Goal: Task Accomplishment & Management: Use online tool/utility

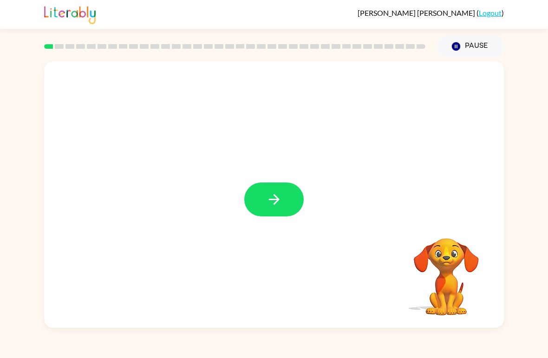
click at [255, 195] on button "button" at bounding box center [273, 200] width 59 height 34
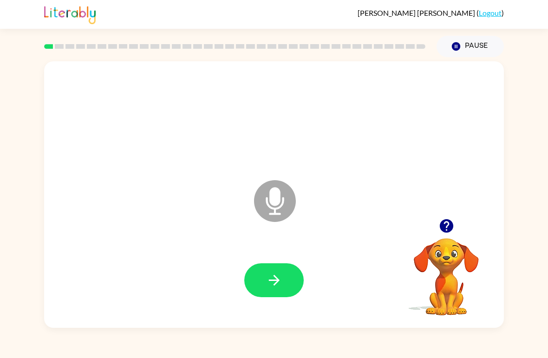
click at [280, 271] on button "button" at bounding box center [273, 280] width 59 height 34
click at [271, 281] on icon "button" at bounding box center [273, 280] width 11 height 11
click at [276, 274] on icon "button" at bounding box center [274, 280] width 16 height 16
click at [282, 281] on button "button" at bounding box center [273, 280] width 59 height 34
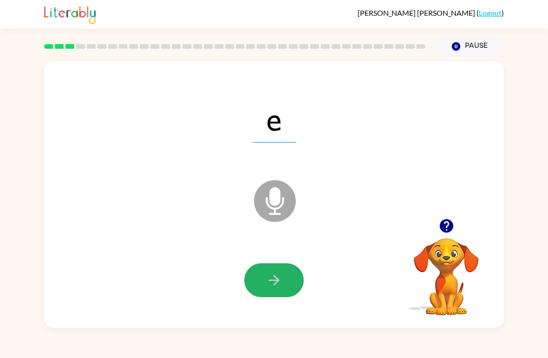
click at [287, 280] on button "button" at bounding box center [273, 280] width 59 height 34
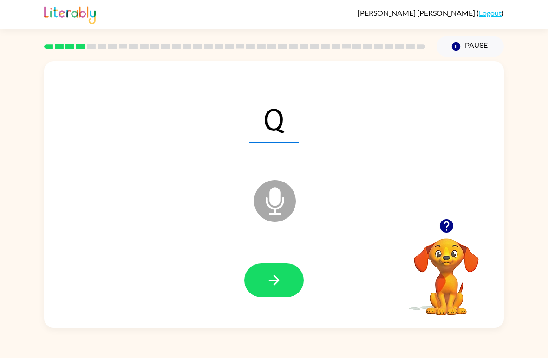
click at [267, 283] on icon "button" at bounding box center [274, 280] width 16 height 16
click at [262, 280] on button "button" at bounding box center [273, 280] width 59 height 34
click at [279, 276] on icon "button" at bounding box center [274, 280] width 16 height 16
click at [271, 286] on icon "button" at bounding box center [274, 280] width 16 height 16
click at [287, 281] on button "button" at bounding box center [273, 280] width 59 height 34
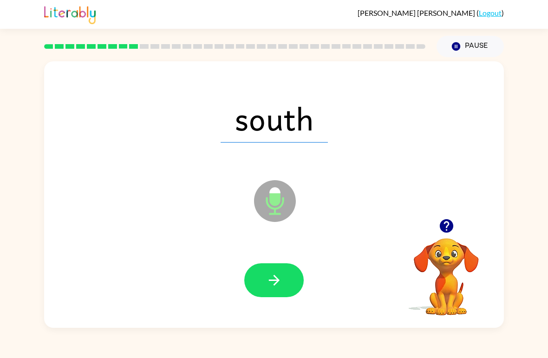
click at [285, 282] on button "button" at bounding box center [273, 280] width 59 height 34
click at [284, 281] on button "button" at bounding box center [273, 280] width 59 height 34
click at [287, 277] on button "button" at bounding box center [273, 280] width 59 height 34
click at [282, 270] on button "button" at bounding box center [273, 280] width 59 height 34
click at [294, 274] on button "button" at bounding box center [273, 280] width 59 height 34
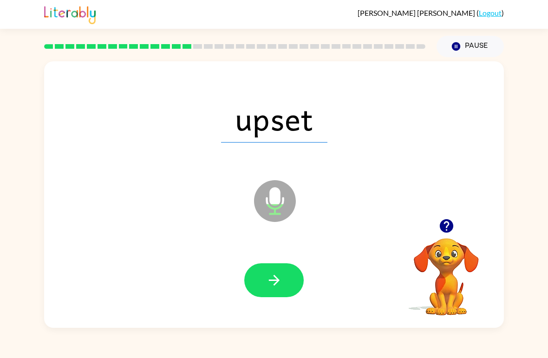
click at [292, 280] on button "button" at bounding box center [273, 280] width 59 height 34
click at [279, 280] on icon "button" at bounding box center [274, 280] width 16 height 16
click at [277, 285] on icon "button" at bounding box center [274, 280] width 16 height 16
click at [295, 288] on button "button" at bounding box center [273, 280] width 59 height 34
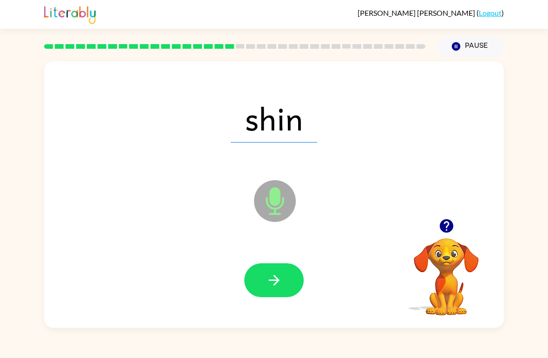
click at [283, 278] on button "button" at bounding box center [273, 280] width 59 height 34
click at [282, 276] on button "button" at bounding box center [273, 280] width 59 height 34
click at [282, 276] on icon "button" at bounding box center [274, 280] width 16 height 16
click at [295, 279] on button "button" at bounding box center [273, 280] width 59 height 34
click at [287, 277] on button "button" at bounding box center [273, 280] width 59 height 34
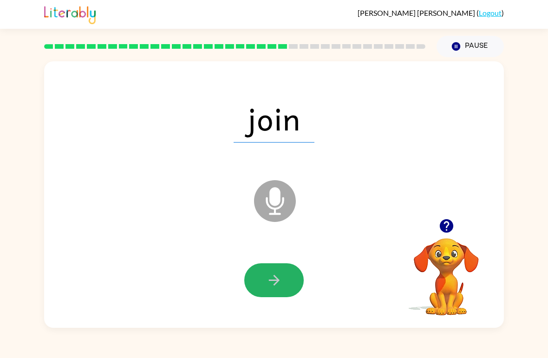
click at [293, 288] on button "button" at bounding box center [273, 280] width 59 height 34
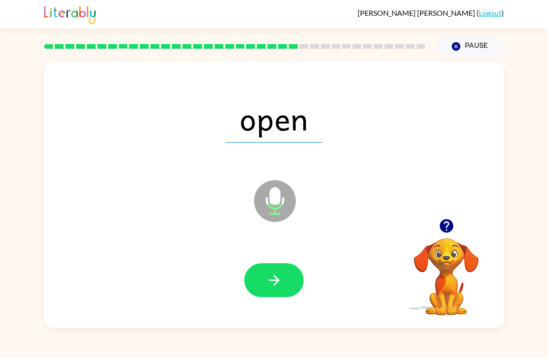
click at [280, 288] on icon "button" at bounding box center [274, 280] width 16 height 16
click at [287, 282] on button "button" at bounding box center [273, 280] width 59 height 34
click at [290, 277] on button "button" at bounding box center [273, 280] width 59 height 34
click at [293, 284] on button "button" at bounding box center [273, 280] width 59 height 34
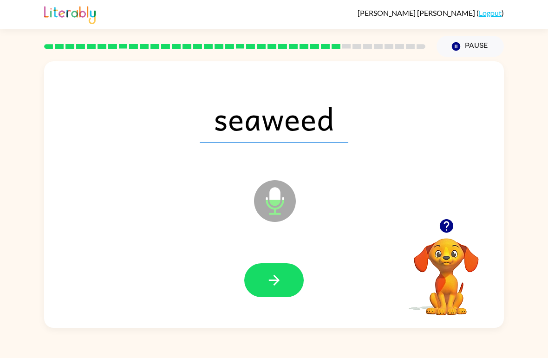
click at [267, 275] on icon "button" at bounding box center [274, 280] width 16 height 16
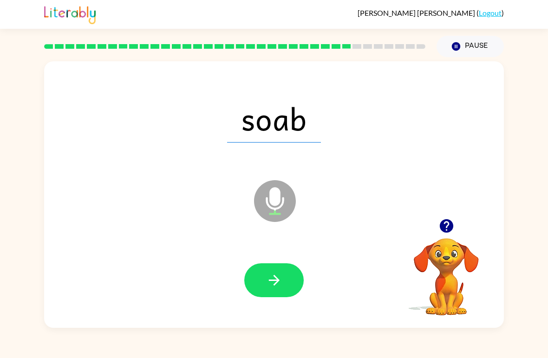
click at [273, 279] on icon "button" at bounding box center [274, 280] width 16 height 16
click at [278, 293] on button "button" at bounding box center [273, 280] width 59 height 34
click at [289, 278] on button "button" at bounding box center [273, 280] width 59 height 34
click at [286, 286] on button "button" at bounding box center [273, 280] width 59 height 34
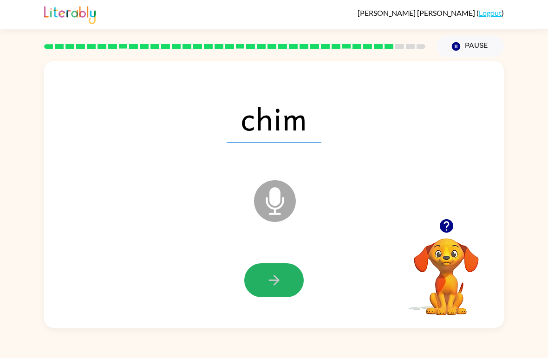
click at [275, 281] on icon "button" at bounding box center [273, 280] width 11 height 11
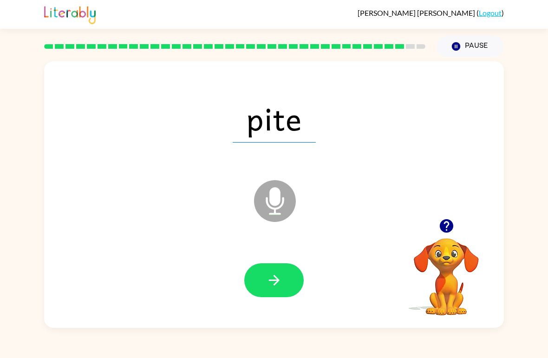
click at [279, 288] on icon "button" at bounding box center [274, 280] width 16 height 16
click at [287, 271] on button "button" at bounding box center [273, 280] width 59 height 34
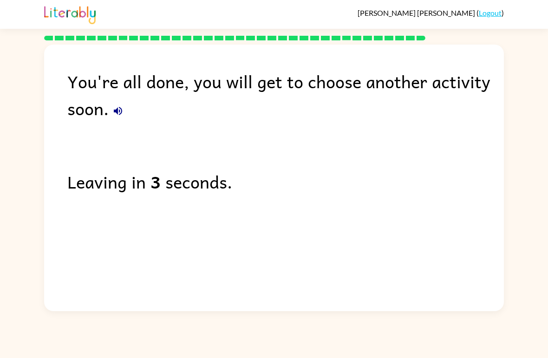
click at [114, 117] on icon "button" at bounding box center [117, 110] width 11 height 11
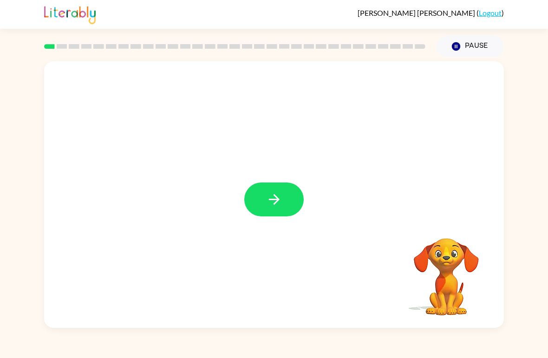
click at [284, 203] on button "button" at bounding box center [273, 200] width 59 height 34
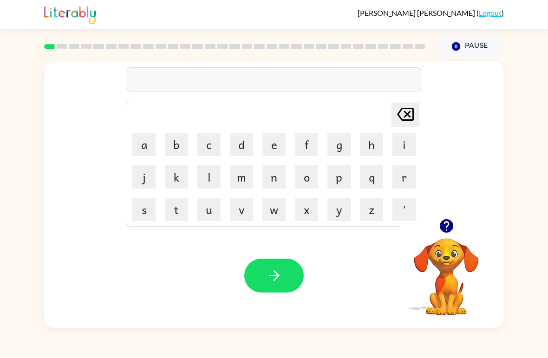
click at [447, 219] on icon "button" at bounding box center [447, 226] width 16 height 16
click at [408, 181] on button "r" at bounding box center [404, 176] width 23 height 23
click at [272, 142] on button "e" at bounding box center [273, 144] width 23 height 23
click at [172, 149] on button "b" at bounding box center [176, 144] width 23 height 23
click at [287, 270] on button "button" at bounding box center [273, 276] width 59 height 34
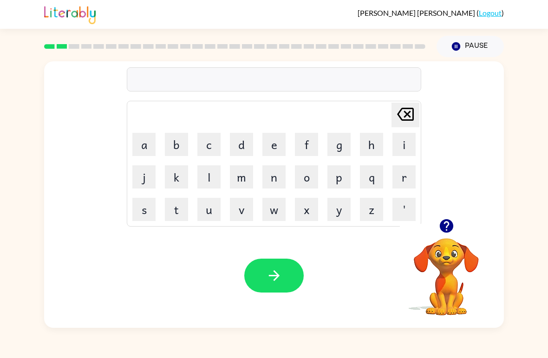
click at [237, 183] on button "m" at bounding box center [241, 176] width 23 height 23
click at [304, 177] on button "o" at bounding box center [306, 176] width 23 height 23
click at [210, 215] on button "u" at bounding box center [208, 209] width 23 height 23
click at [171, 210] on button "t" at bounding box center [176, 209] width 23 height 23
click at [368, 142] on button "h" at bounding box center [371, 144] width 23 height 23
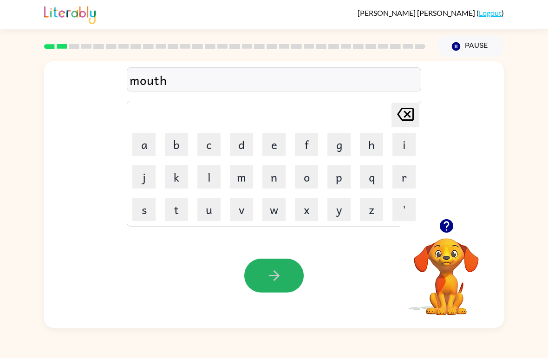
click at [294, 276] on button "button" at bounding box center [273, 276] width 59 height 34
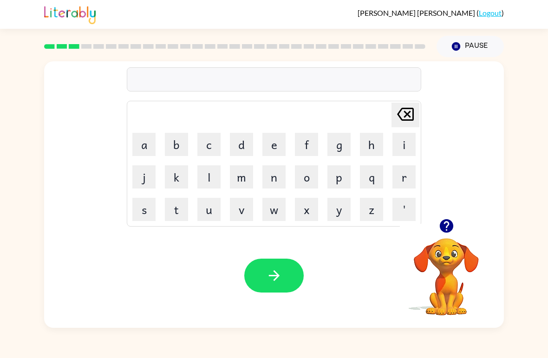
click at [249, 149] on button "d" at bounding box center [241, 144] width 23 height 23
click at [280, 142] on button "e" at bounding box center [273, 144] width 23 height 23
click at [267, 170] on button "n" at bounding box center [273, 176] width 23 height 23
click at [288, 273] on button "button" at bounding box center [273, 276] width 59 height 34
click at [143, 212] on button "s" at bounding box center [143, 209] width 23 height 23
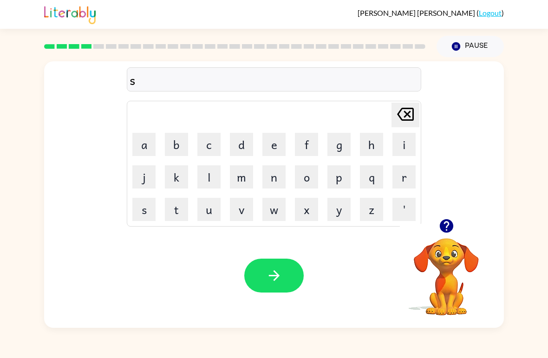
click at [343, 183] on button "p" at bounding box center [338, 176] width 23 height 23
click at [305, 183] on button "o" at bounding box center [306, 176] width 23 height 23
click at [174, 215] on button "t" at bounding box center [176, 209] width 23 height 23
click at [284, 274] on button "button" at bounding box center [273, 276] width 59 height 34
click at [137, 211] on button "s" at bounding box center [143, 209] width 23 height 23
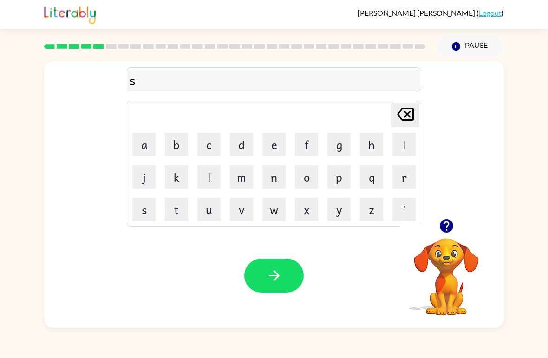
click at [279, 208] on button "w" at bounding box center [273, 209] width 23 height 23
click at [268, 143] on button "e" at bounding box center [273, 144] width 23 height 23
click at [344, 180] on button "p" at bounding box center [338, 176] width 23 height 23
click at [264, 275] on button "button" at bounding box center [273, 276] width 59 height 34
click at [342, 178] on button "p" at bounding box center [338, 176] width 23 height 23
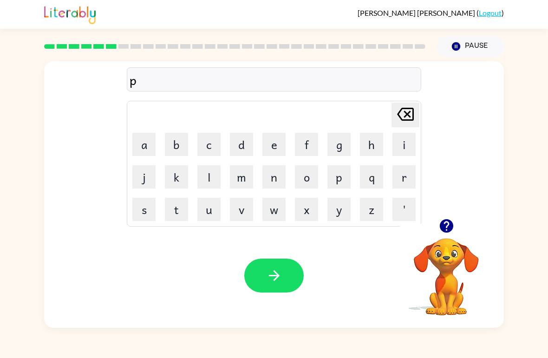
click at [403, 149] on button "i" at bounding box center [404, 144] width 23 height 23
click at [345, 215] on button "y" at bounding box center [338, 209] width 23 height 23
click at [282, 292] on button "button" at bounding box center [273, 276] width 59 height 34
click at [209, 146] on button "c" at bounding box center [208, 144] width 23 height 23
click at [147, 145] on button "a" at bounding box center [143, 144] width 23 height 23
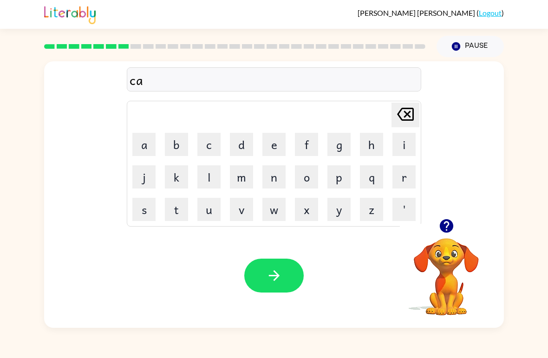
click at [272, 182] on button "n" at bounding box center [273, 176] width 23 height 23
click at [242, 149] on button "d" at bounding box center [241, 144] width 23 height 23
click at [272, 146] on button "e" at bounding box center [273, 144] width 23 height 23
click at [202, 183] on button "l" at bounding box center [208, 176] width 23 height 23
click at [265, 272] on button "button" at bounding box center [273, 276] width 59 height 34
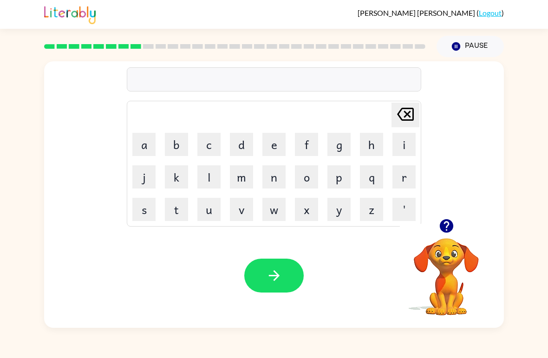
click at [174, 150] on button "b" at bounding box center [176, 144] width 23 height 23
click at [150, 146] on button "a" at bounding box center [143, 144] width 23 height 23
click at [175, 212] on button "t" at bounding box center [176, 209] width 23 height 23
click at [376, 141] on button "h" at bounding box center [371, 144] width 23 height 23
click at [294, 262] on button "button" at bounding box center [273, 276] width 59 height 34
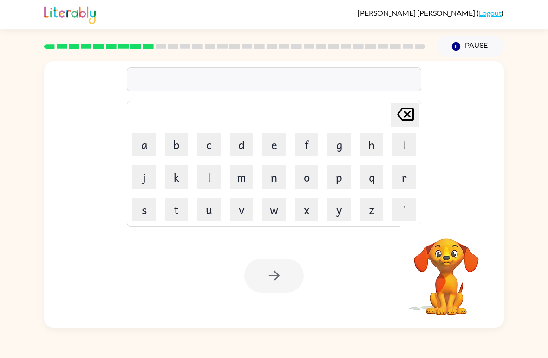
click at [27, 160] on div "[PERSON_NAME] last character input a b c d e f g h i j k l m n o p q r s t u v …" at bounding box center [274, 192] width 548 height 271
click at [478, 47] on button "Pause Pause" at bounding box center [470, 46] width 67 height 21
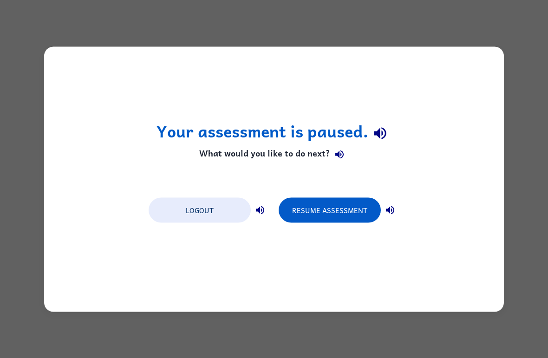
click at [371, 216] on button "Resume Assessment" at bounding box center [330, 209] width 102 height 25
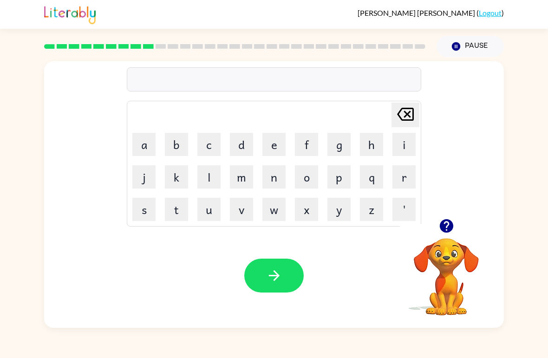
click at [210, 134] on button "c" at bounding box center [208, 144] width 23 height 23
click at [210, 184] on button "l" at bounding box center [208, 176] width 23 height 23
click at [308, 178] on button "o" at bounding box center [306, 176] width 23 height 23
click at [212, 210] on button "u" at bounding box center [208, 209] width 23 height 23
click at [269, 177] on button "n" at bounding box center [273, 176] width 23 height 23
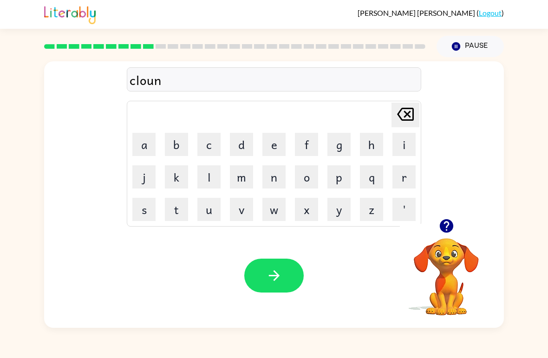
click at [273, 282] on icon "button" at bounding box center [274, 276] width 16 height 16
click at [144, 212] on button "s" at bounding box center [143, 209] width 23 height 23
click at [373, 144] on button "h" at bounding box center [371, 144] width 23 height 23
click at [309, 180] on button "o" at bounding box center [306, 176] width 23 height 23
click at [175, 175] on button "k" at bounding box center [176, 176] width 23 height 23
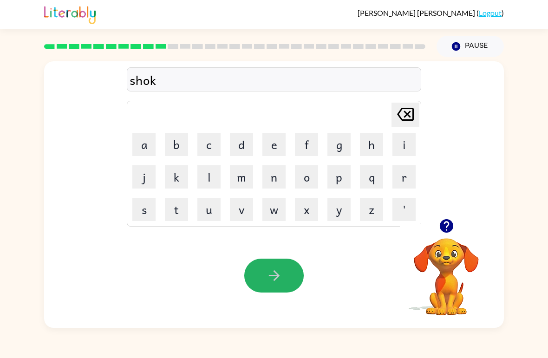
click at [290, 272] on button "button" at bounding box center [273, 276] width 59 height 34
click at [342, 146] on button "g" at bounding box center [338, 144] width 23 height 23
click at [142, 149] on button "a" at bounding box center [143, 144] width 23 height 23
click at [140, 207] on button "s" at bounding box center [143, 209] width 23 height 23
click at [280, 152] on button "e" at bounding box center [273, 144] width 23 height 23
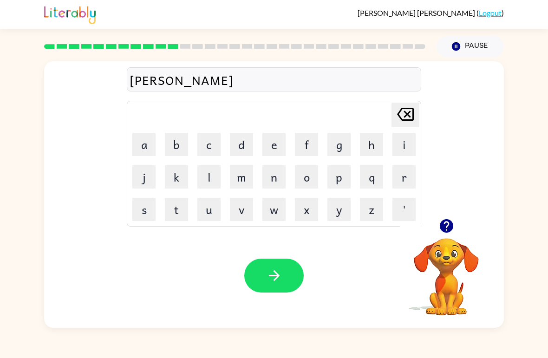
click at [295, 271] on button "button" at bounding box center [273, 276] width 59 height 34
click at [272, 151] on button "e" at bounding box center [273, 144] width 23 height 23
click at [213, 147] on button "c" at bounding box center [208, 144] width 23 height 23
click at [146, 207] on button "s" at bounding box center [143, 209] width 23 height 23
click at [338, 181] on button "p" at bounding box center [338, 176] width 23 height 23
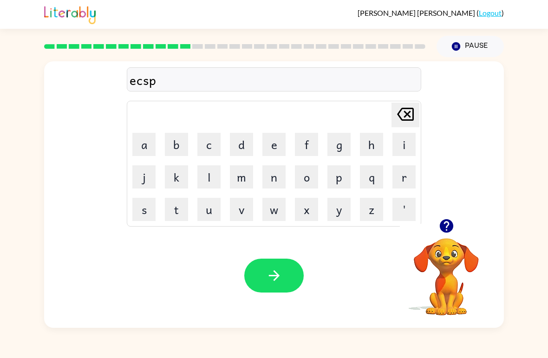
click at [210, 173] on button "l" at bounding box center [208, 176] width 23 height 23
click at [312, 180] on button "o" at bounding box center [306, 176] width 23 height 23
click at [243, 147] on button "d" at bounding box center [241, 144] width 23 height 23
click at [290, 273] on button "button" at bounding box center [273, 276] width 59 height 34
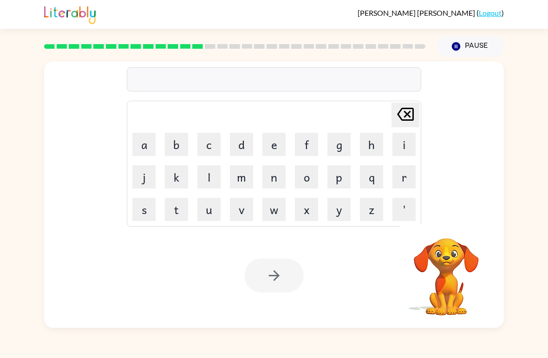
click at [146, 201] on button "s" at bounding box center [143, 209] width 23 height 23
click at [276, 213] on button "w" at bounding box center [273, 209] width 23 height 23
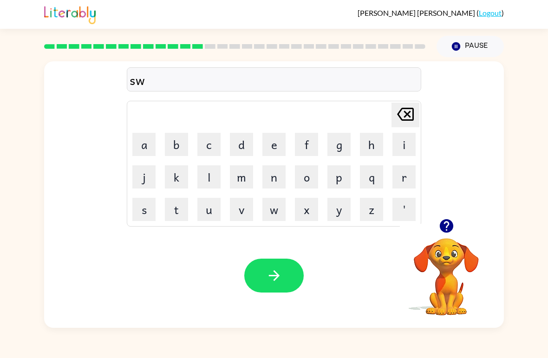
click at [277, 184] on button "n" at bounding box center [273, 176] width 23 height 23
click at [408, 118] on icon "[PERSON_NAME] last character input" at bounding box center [405, 114] width 22 height 22
click at [260, 154] on td "e" at bounding box center [274, 145] width 32 height 32
click at [276, 147] on button "e" at bounding box center [273, 144] width 23 height 23
click at [284, 179] on button "n" at bounding box center [273, 176] width 23 height 23
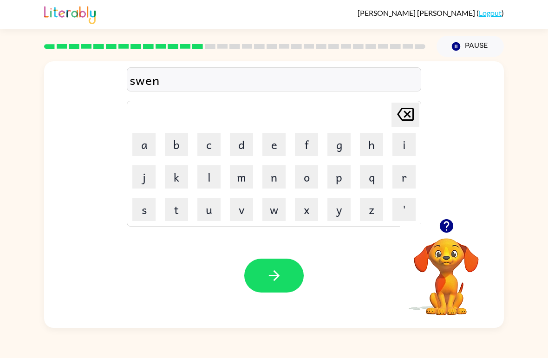
click at [266, 156] on button "e" at bounding box center [273, 144] width 23 height 23
click at [147, 218] on button "s" at bounding box center [143, 209] width 23 height 23
click at [279, 265] on button "button" at bounding box center [273, 276] width 59 height 34
click at [372, 143] on button "h" at bounding box center [371, 144] width 23 height 23
click at [406, 146] on button "i" at bounding box center [404, 144] width 23 height 23
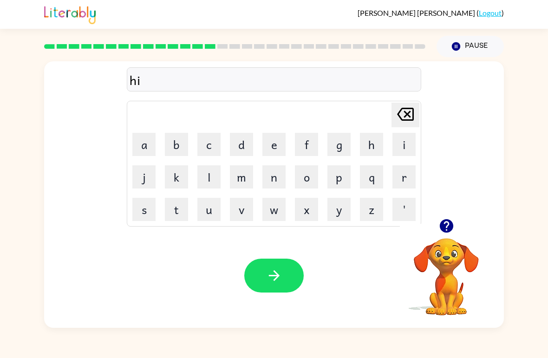
click at [339, 183] on button "p" at bounding box center [338, 176] width 23 height 23
click at [314, 175] on button "o" at bounding box center [306, 176] width 23 height 23
click at [276, 147] on button "e" at bounding box center [273, 144] width 23 height 23
click at [294, 270] on button "button" at bounding box center [273, 276] width 59 height 34
click at [307, 149] on button "f" at bounding box center [306, 144] width 23 height 23
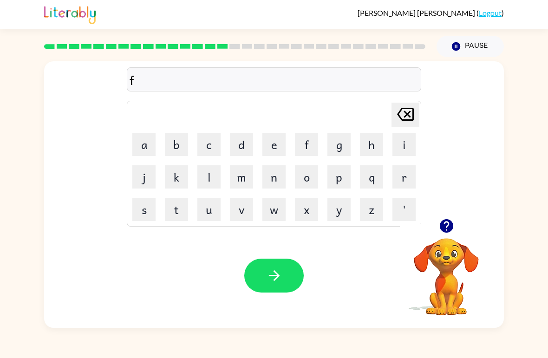
click at [310, 174] on button "o" at bounding box center [306, 176] width 23 height 23
click at [415, 176] on button "r" at bounding box center [404, 176] width 23 height 23
click at [178, 171] on button "k" at bounding box center [176, 176] width 23 height 23
click at [282, 275] on button "button" at bounding box center [273, 276] width 59 height 34
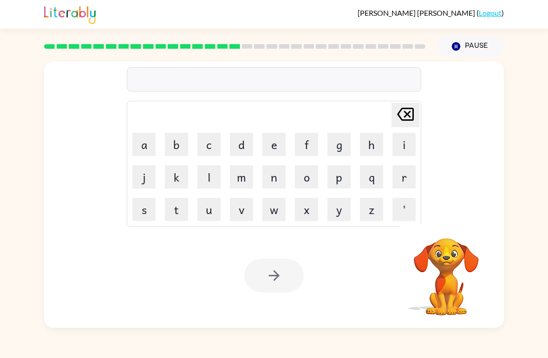
click at [275, 213] on button "w" at bounding box center [273, 209] width 23 height 23
click at [278, 147] on button "e" at bounding box center [273, 144] width 23 height 23
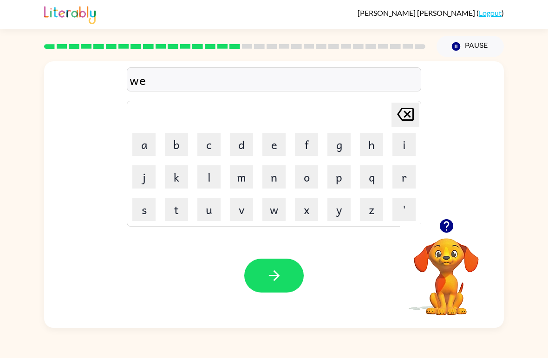
click at [237, 152] on button "d" at bounding box center [241, 144] width 23 height 23
click at [395, 127] on div "[PERSON_NAME] last character input" at bounding box center [405, 115] width 22 height 24
click at [170, 153] on button "b" at bounding box center [176, 144] width 23 height 23
click at [289, 261] on button "button" at bounding box center [273, 276] width 59 height 34
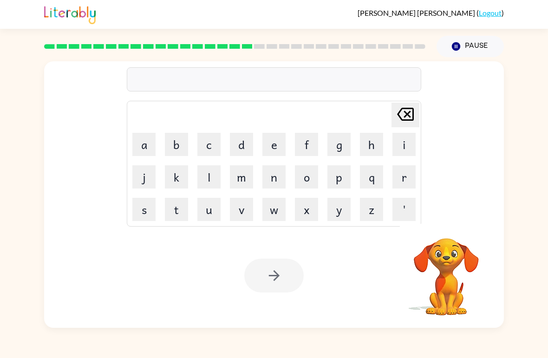
click at [146, 214] on button "s" at bounding box center [143, 209] width 23 height 23
click at [202, 180] on button "l" at bounding box center [208, 176] width 23 height 23
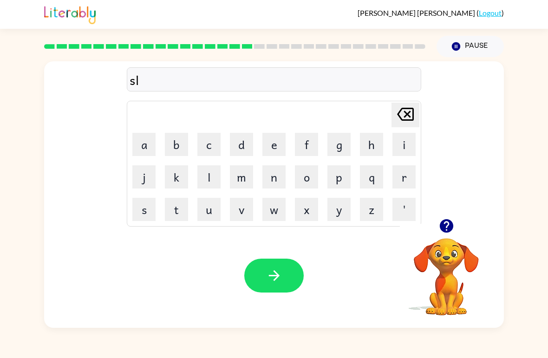
click at [275, 144] on button "e" at bounding box center [273, 144] width 23 height 23
click at [342, 185] on button "p" at bounding box center [338, 176] width 23 height 23
click at [278, 276] on icon "button" at bounding box center [273, 275] width 11 height 11
click at [366, 155] on button "h" at bounding box center [371, 144] width 23 height 23
click at [141, 154] on button "a" at bounding box center [143, 144] width 23 height 23
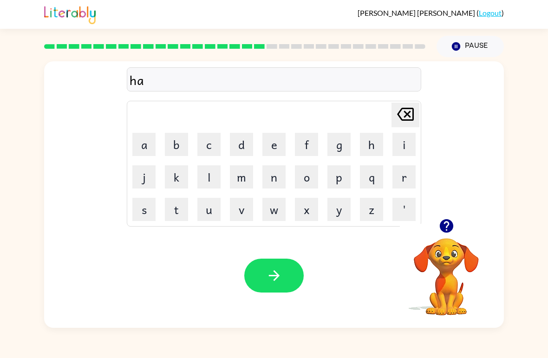
click at [407, 171] on button "r" at bounding box center [404, 176] width 23 height 23
click at [249, 143] on button "d" at bounding box center [241, 144] width 23 height 23
click at [272, 259] on button "button" at bounding box center [273, 276] width 59 height 34
click at [403, 177] on button "r" at bounding box center [404, 176] width 23 height 23
click at [443, 223] on icon "button" at bounding box center [445, 225] width 13 height 13
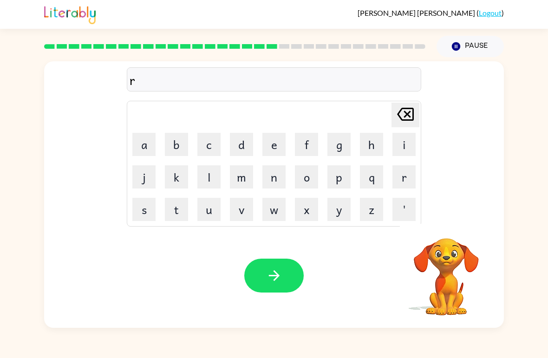
click at [318, 177] on button "o" at bounding box center [306, 176] width 23 height 23
click at [245, 147] on button "d" at bounding box center [241, 144] width 23 height 23
click at [284, 269] on button "button" at bounding box center [273, 276] width 59 height 34
click at [406, 184] on button "r" at bounding box center [404, 176] width 23 height 23
click at [277, 146] on button "e" at bounding box center [273, 144] width 23 height 23
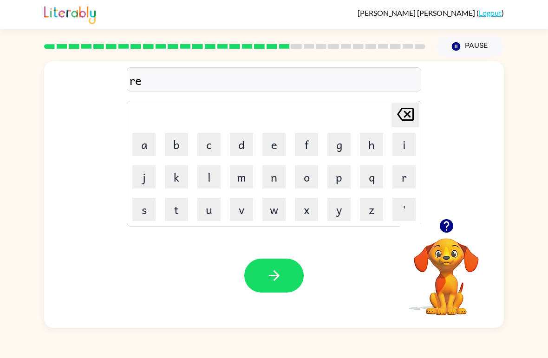
click at [139, 214] on button "s" at bounding box center [143, 209] width 23 height 23
click at [177, 210] on button "t" at bounding box center [176, 209] width 23 height 23
click at [169, 218] on button "t" at bounding box center [176, 209] width 23 height 23
click at [274, 141] on button "e" at bounding box center [273, 144] width 23 height 23
click at [242, 145] on button "d" at bounding box center [241, 144] width 23 height 23
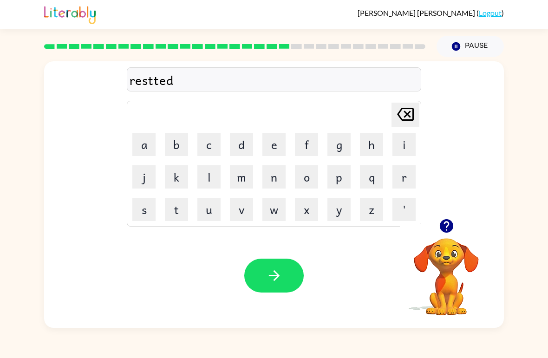
click at [289, 267] on button "button" at bounding box center [273, 276] width 59 height 34
click at [435, 229] on button "button" at bounding box center [447, 226] width 24 height 24
click at [273, 213] on button "w" at bounding box center [273, 209] width 23 height 23
click at [138, 151] on button "a" at bounding box center [143, 144] width 23 height 23
click at [210, 147] on button "c" at bounding box center [208, 144] width 23 height 23
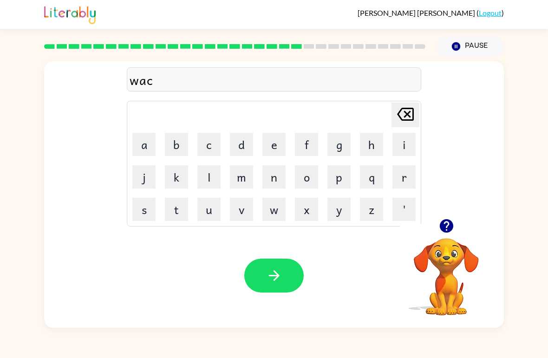
click at [447, 231] on icon "button" at bounding box center [445, 225] width 13 height 13
click at [178, 170] on button "k" at bounding box center [176, 176] width 23 height 23
click at [286, 271] on button "button" at bounding box center [273, 276] width 59 height 34
click at [135, 216] on button "s" at bounding box center [143, 209] width 23 height 23
click at [268, 177] on button "n" at bounding box center [273, 176] width 23 height 23
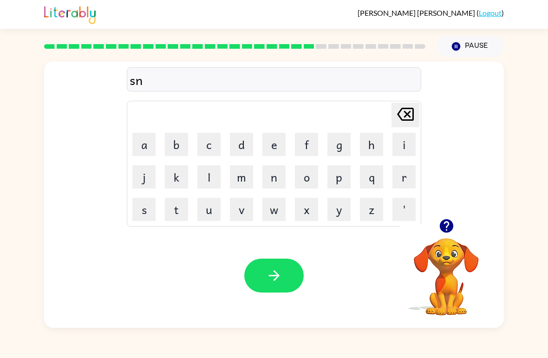
click at [315, 172] on button "o" at bounding box center [306, 176] width 23 height 23
click at [280, 210] on button "w" at bounding box center [273, 209] width 23 height 23
click at [245, 179] on button "m" at bounding box center [241, 176] width 23 height 23
click at [279, 151] on button "e" at bounding box center [273, 144] width 23 height 23
click at [275, 179] on button "n" at bounding box center [273, 176] width 23 height 23
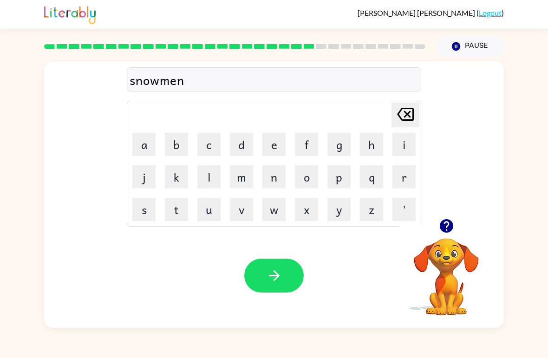
click at [281, 281] on icon "button" at bounding box center [274, 276] width 16 height 16
click at [278, 212] on button "w" at bounding box center [273, 209] width 23 height 23
click at [282, 140] on button "e" at bounding box center [273, 144] width 23 height 23
click at [274, 170] on button "n" at bounding box center [273, 176] width 23 height 23
click at [179, 213] on button "t" at bounding box center [176, 209] width 23 height 23
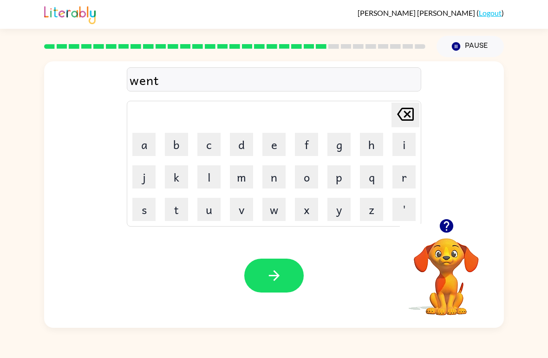
click at [270, 145] on button "e" at bounding box center [273, 144] width 23 height 23
click at [406, 183] on button "r" at bounding box center [404, 176] width 23 height 23
click at [274, 268] on icon "button" at bounding box center [274, 276] width 16 height 16
click at [217, 151] on button "c" at bounding box center [208, 144] width 23 height 23
click at [373, 143] on button "h" at bounding box center [371, 144] width 23 height 23
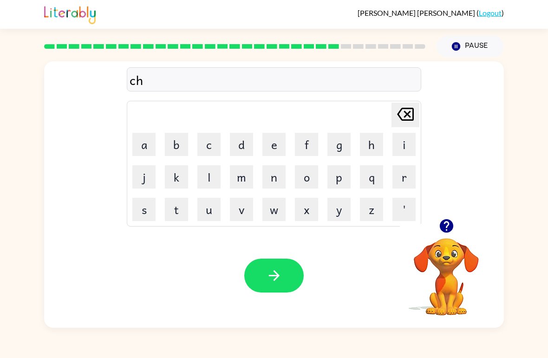
click at [268, 142] on button "e" at bounding box center [273, 144] width 23 height 23
click at [140, 218] on button "s" at bounding box center [143, 209] width 23 height 23
click at [184, 209] on button "t" at bounding box center [176, 209] width 23 height 23
click at [287, 280] on button "button" at bounding box center [273, 276] width 59 height 34
click at [146, 216] on button "s" at bounding box center [143, 209] width 23 height 23
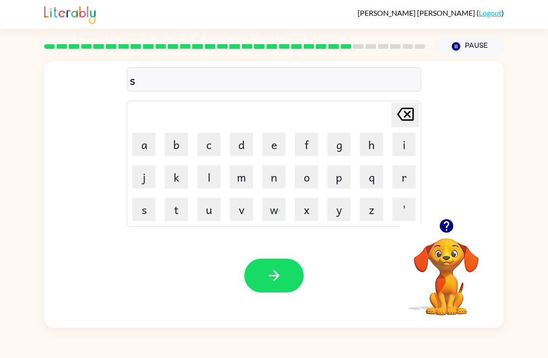
click at [201, 220] on button "u" at bounding box center [208, 209] width 23 height 23
click at [439, 229] on icon "button" at bounding box center [447, 226] width 16 height 16
click at [275, 181] on button "n" at bounding box center [273, 176] width 23 height 23
click at [247, 148] on button "d" at bounding box center [241, 144] width 23 height 23
click at [274, 145] on button "e" at bounding box center [273, 144] width 23 height 23
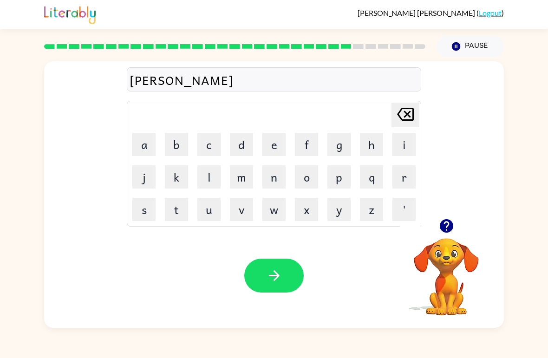
click at [273, 180] on button "n" at bounding box center [273, 176] width 23 height 23
click at [295, 256] on div "Your browser must support playing .mp4 files to use Literably. Please try using…" at bounding box center [274, 275] width 460 height 105
click at [275, 275] on icon "button" at bounding box center [274, 276] width 16 height 16
click at [209, 143] on button "c" at bounding box center [208, 144] width 23 height 23
click at [316, 174] on button "o" at bounding box center [306, 176] width 23 height 23
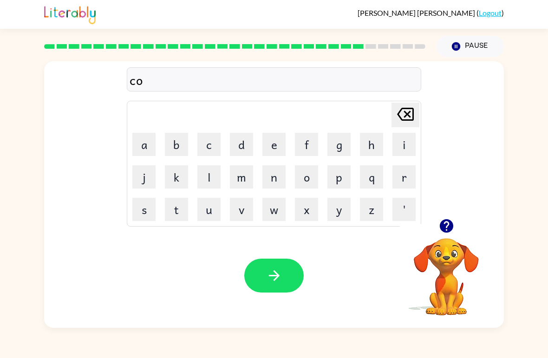
click at [476, 317] on div "Your browser must support playing .mp4 files to use Literably. Please try using…" at bounding box center [446, 270] width 93 height 93
click at [344, 174] on button "p" at bounding box center [338, 176] width 23 height 23
click at [402, 115] on icon "[PERSON_NAME] last character input" at bounding box center [405, 114] width 22 height 22
click at [473, 313] on video "Your browser must support playing .mp4 files to use Literably. Please try using…" at bounding box center [446, 270] width 93 height 93
click at [469, 326] on div "Your browser must support playing .mp4 files to use Literably. Please try using…" at bounding box center [274, 275] width 460 height 105
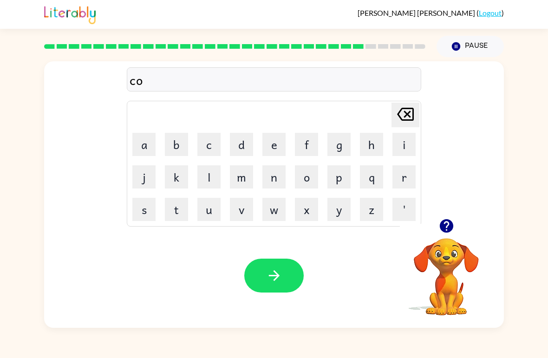
click at [268, 183] on button "n" at bounding box center [273, 176] width 23 height 23
click at [530, 263] on div "con [PERSON_NAME] last character input a b c d e f g h i j k l m n o p q r s t …" at bounding box center [274, 192] width 548 height 271
click at [278, 150] on button "e" at bounding box center [273, 144] width 23 height 23
click at [295, 278] on button "button" at bounding box center [273, 276] width 59 height 34
click at [214, 150] on button "c" at bounding box center [208, 144] width 23 height 23
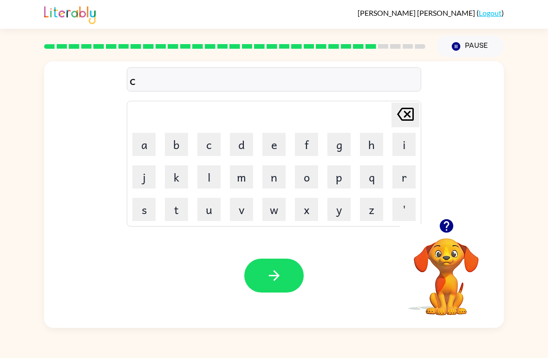
click at [370, 149] on button "h" at bounding box center [371, 144] width 23 height 23
click at [150, 147] on button "a" at bounding box center [143, 144] width 23 height 23
click at [273, 183] on button "n" at bounding box center [273, 176] width 23 height 23
click at [278, 148] on button "e" at bounding box center [273, 144] width 23 height 23
click at [287, 272] on button "button" at bounding box center [273, 276] width 59 height 34
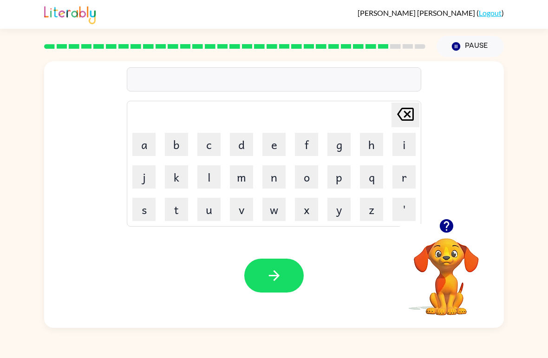
click at [144, 214] on button "s" at bounding box center [143, 209] width 23 height 23
click at [375, 151] on button "h" at bounding box center [371, 144] width 23 height 23
click at [210, 221] on button "u" at bounding box center [208, 209] width 23 height 23
click at [187, 206] on button "t" at bounding box center [176, 209] width 23 height 23
click at [433, 236] on div at bounding box center [446, 226] width 93 height 24
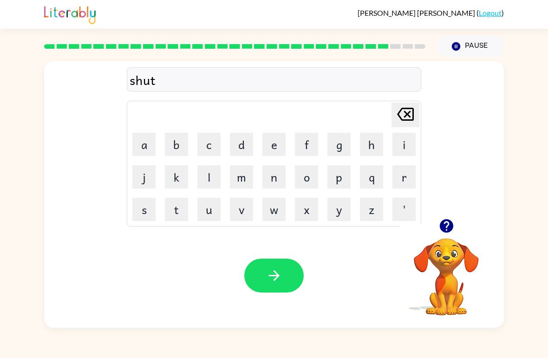
click at [445, 227] on icon "button" at bounding box center [445, 225] width 13 height 13
click at [291, 278] on button "button" at bounding box center [273, 276] width 59 height 34
click at [183, 215] on button "t" at bounding box center [176, 209] width 23 height 23
click at [366, 140] on button "h" at bounding box center [371, 144] width 23 height 23
click at [273, 147] on button "e" at bounding box center [273, 144] width 23 height 23
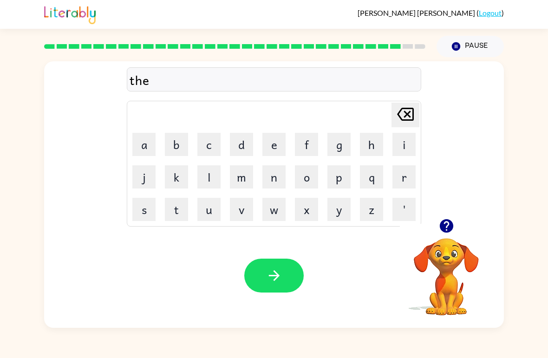
click at [399, 188] on button "r" at bounding box center [404, 176] width 23 height 23
click at [153, 216] on button "s" at bounding box center [143, 209] width 23 height 23
click at [183, 205] on button "t" at bounding box center [176, 209] width 23 height 23
click at [268, 283] on icon "button" at bounding box center [274, 276] width 16 height 16
click at [401, 181] on button "r" at bounding box center [404, 176] width 23 height 23
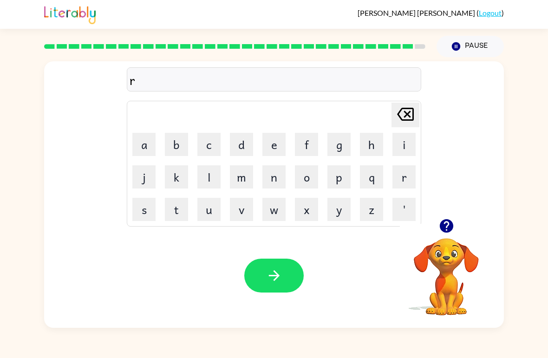
click at [408, 139] on button "i" at bounding box center [404, 144] width 23 height 23
click at [338, 174] on button "p" at bounding box center [338, 176] width 23 height 23
click at [449, 236] on button "button" at bounding box center [447, 226] width 24 height 24
click at [280, 146] on button "e" at bounding box center [273, 144] width 23 height 23
click at [275, 291] on button "button" at bounding box center [273, 276] width 59 height 34
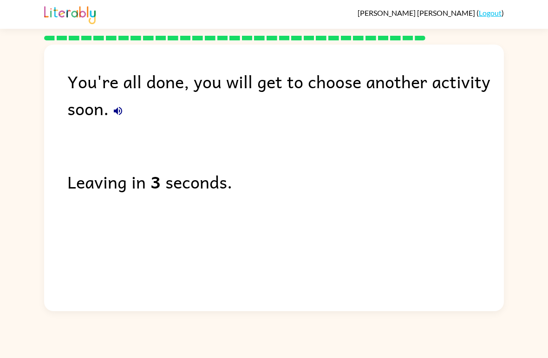
click at [126, 114] on button "button" at bounding box center [118, 111] width 19 height 19
click at [123, 118] on button "button" at bounding box center [118, 111] width 19 height 19
click at [118, 113] on icon "button" at bounding box center [117, 110] width 11 height 11
